Goal: Navigation & Orientation: Understand site structure

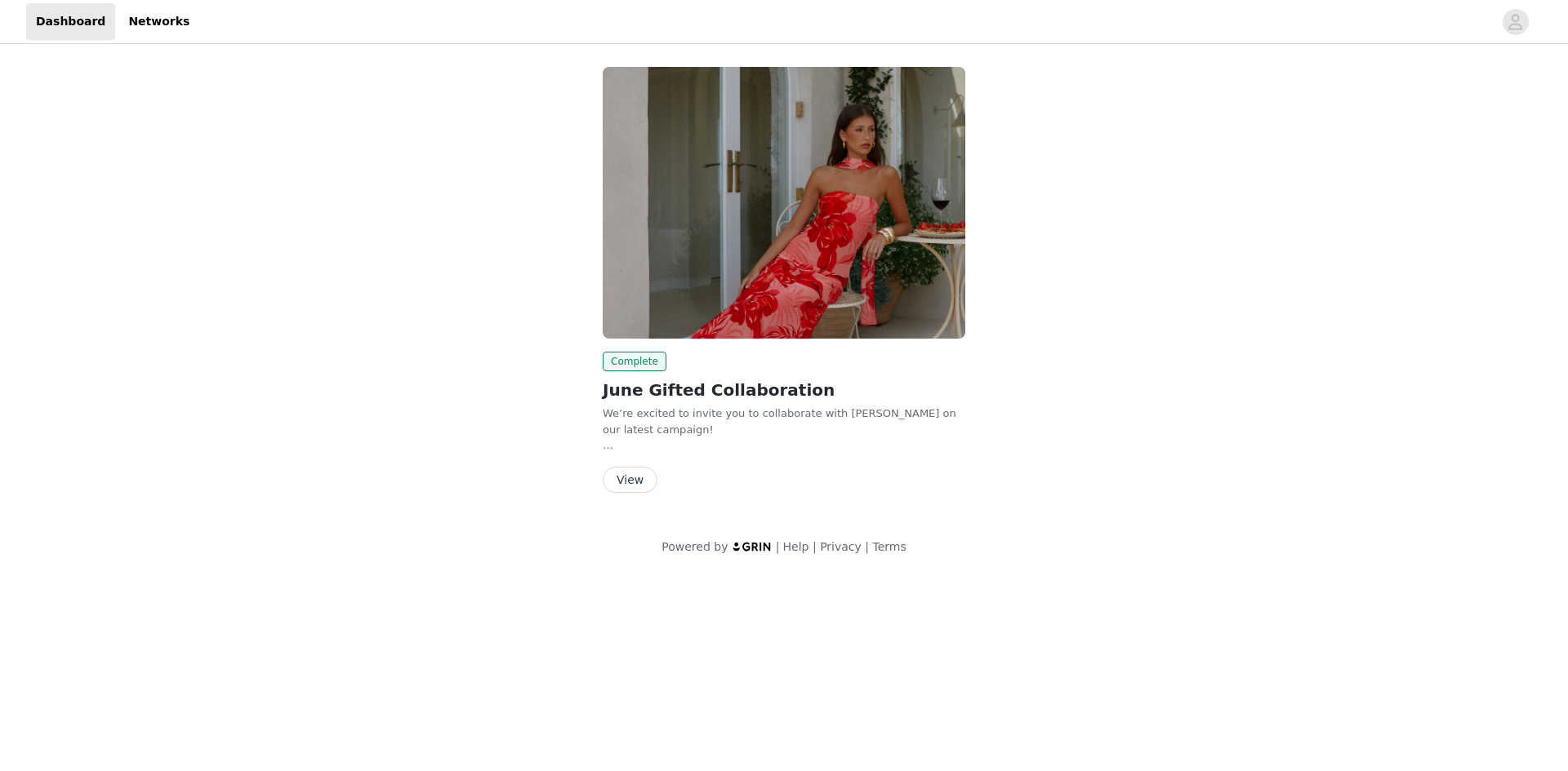
click at [630, 475] on button "View" at bounding box center [630, 480] width 55 height 26
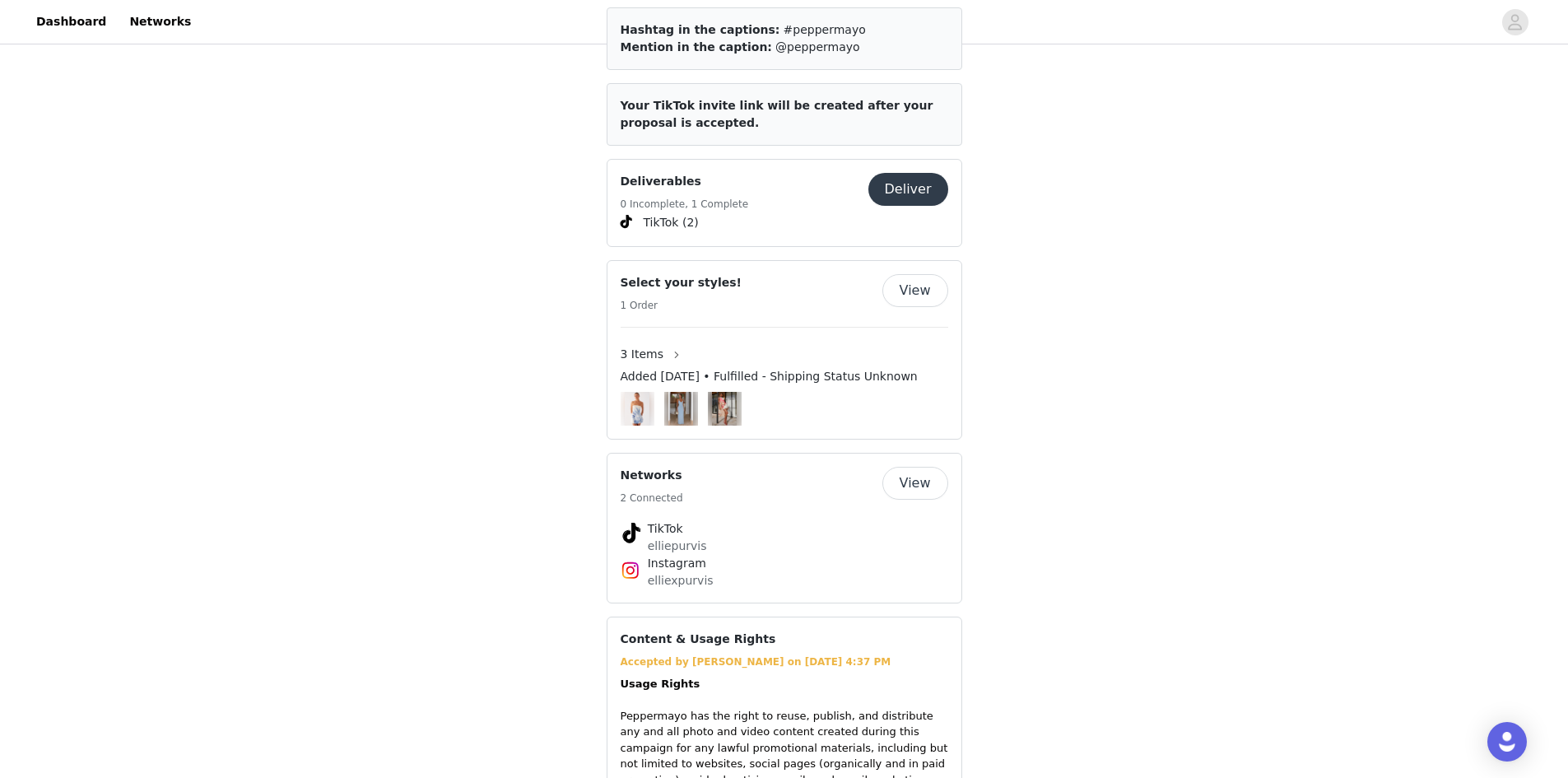
scroll to position [989, 0]
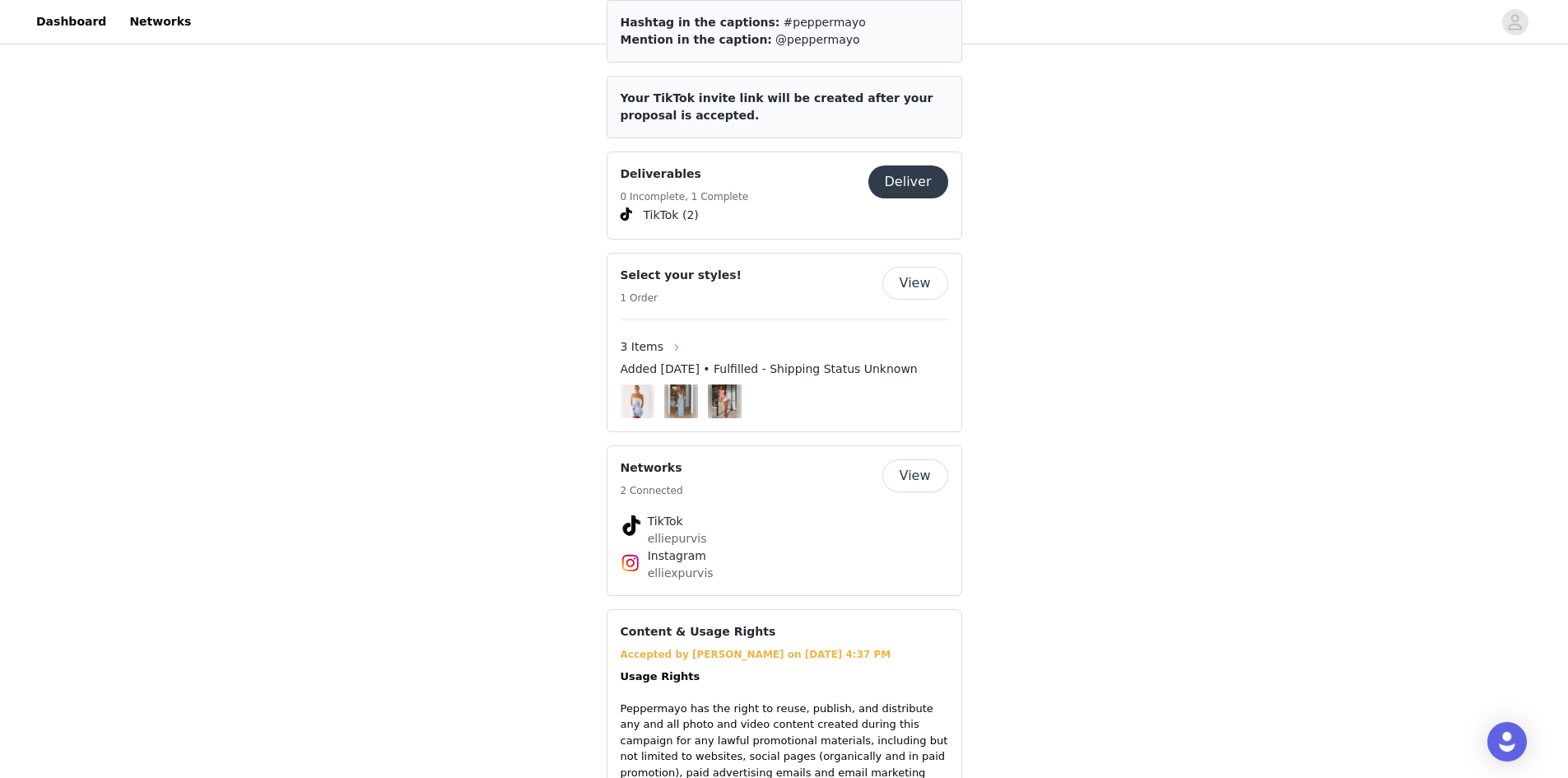
click at [680, 334] on button "button" at bounding box center [676, 347] width 27 height 27
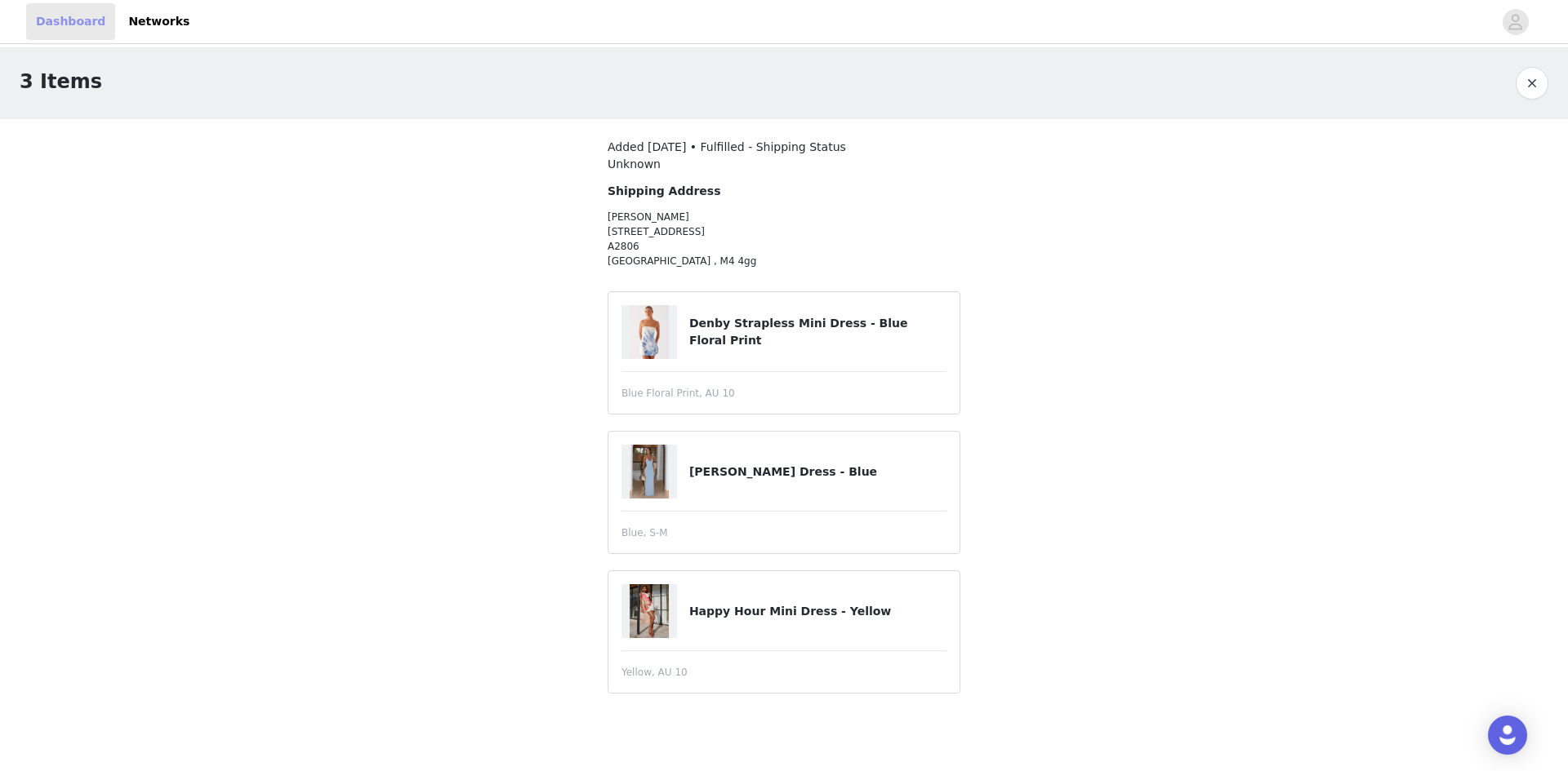
click at [77, 21] on link "Dashboard" at bounding box center [71, 21] width 89 height 37
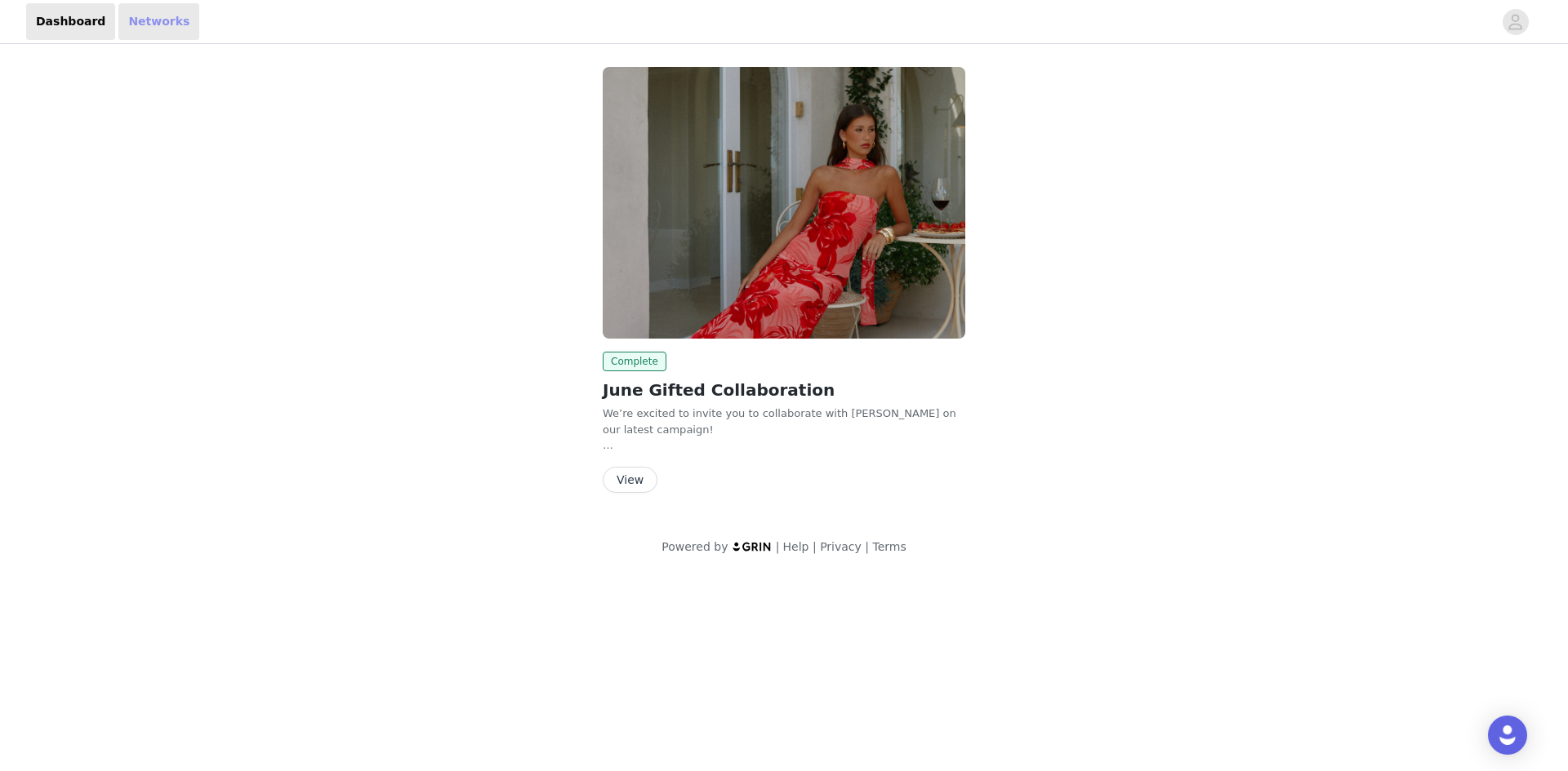
click at [125, 8] on link "Networks" at bounding box center [159, 21] width 81 height 37
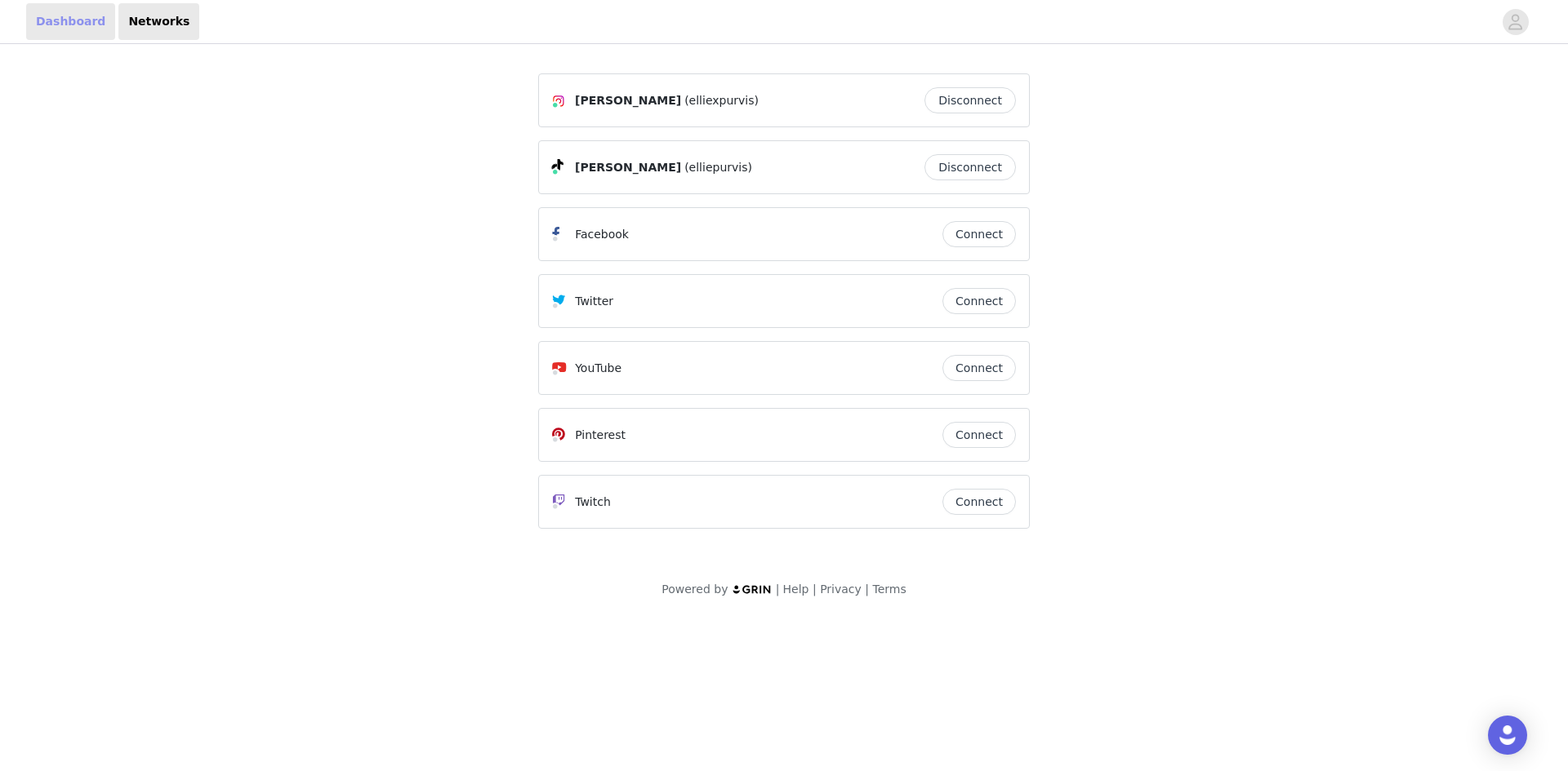
click at [37, 19] on link "Dashboard" at bounding box center [71, 21] width 89 height 37
